Goal: Register for event/course

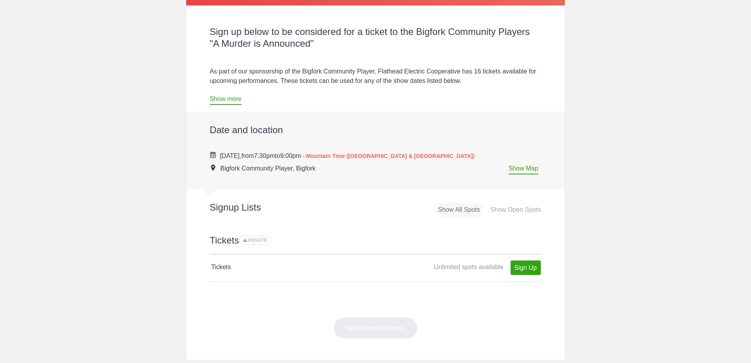
scroll to position [236, 0]
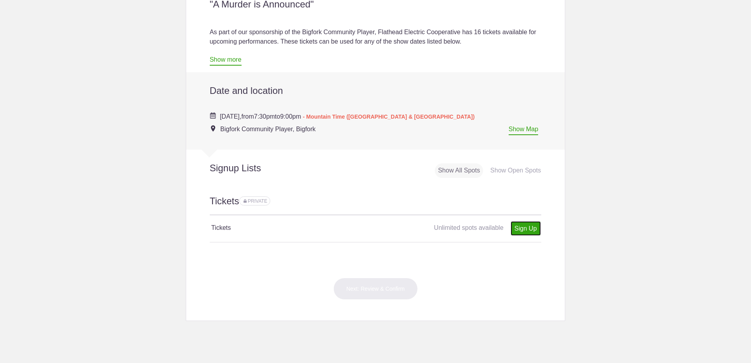
click at [528, 228] on link "Sign Up" at bounding box center [526, 228] width 30 height 15
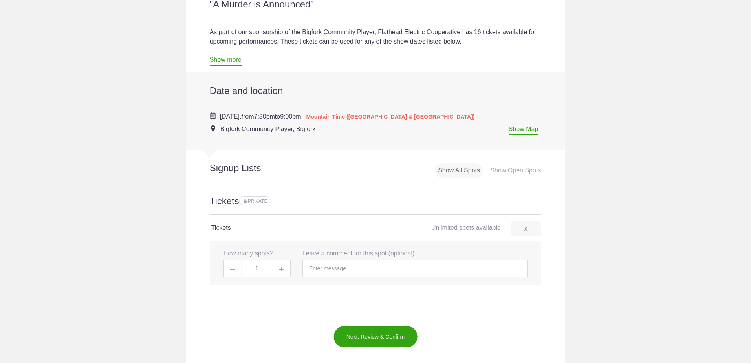
click at [279, 270] on img at bounding box center [281, 269] width 5 height 5
type input "2"
click at [346, 267] on input "text" at bounding box center [415, 268] width 225 height 17
type input "Thank you!"
click at [376, 334] on button "Next: Review & Confirm" at bounding box center [376, 337] width 84 height 22
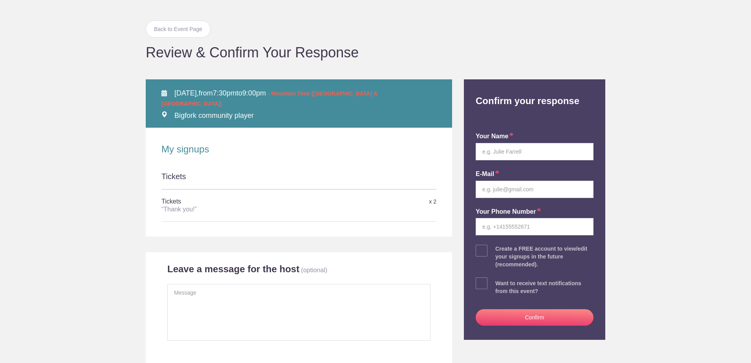
scroll to position [79, 0]
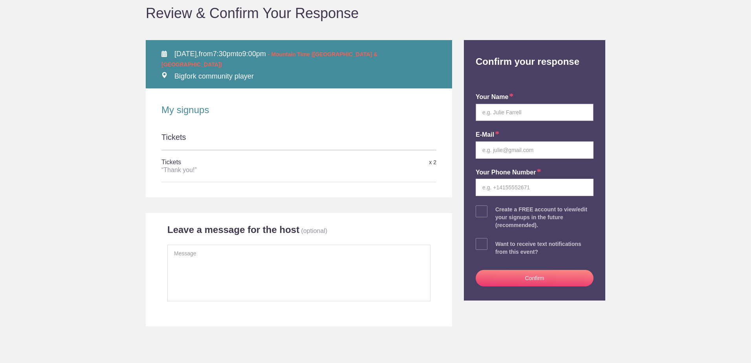
click at [508, 110] on input "text" at bounding box center [535, 112] width 118 height 17
type input "[PERSON_NAME]"
click at [497, 148] on input "email" at bounding box center [535, 149] width 118 height 17
type input "[PERSON_NAME][EMAIL_ADDRESS][DOMAIN_NAME]"
click at [508, 189] on input "tel" at bounding box center [535, 187] width 118 height 17
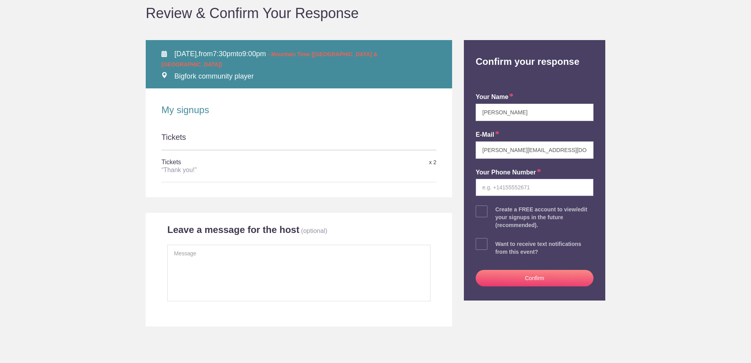
type input "4067514483"
click at [528, 281] on button "Confirm" at bounding box center [535, 278] width 118 height 17
